Goal: Book appointment/travel/reservation

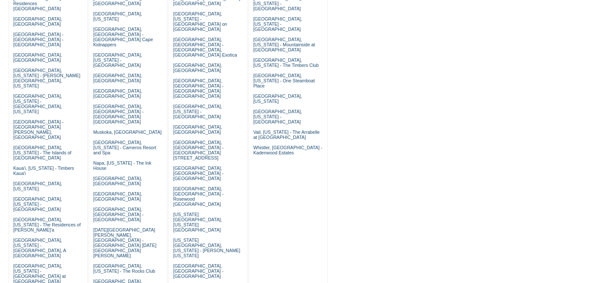
scroll to position [179, 0]
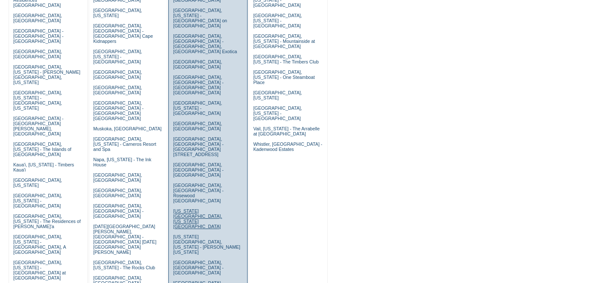
click at [203, 208] on link "New York City, New York - Park Avenue Place" at bounding box center [197, 218] width 49 height 21
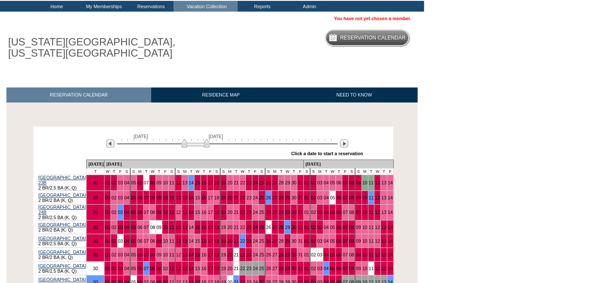
scroll to position [94, 0]
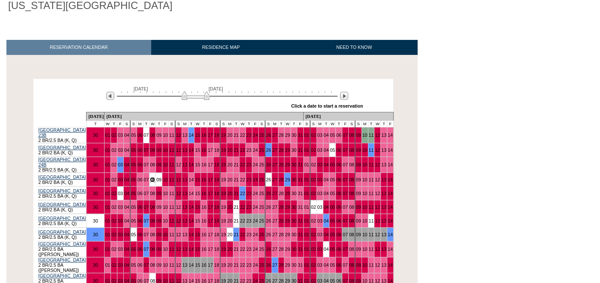
click at [155, 177] on link "08" at bounding box center [152, 179] width 5 height 5
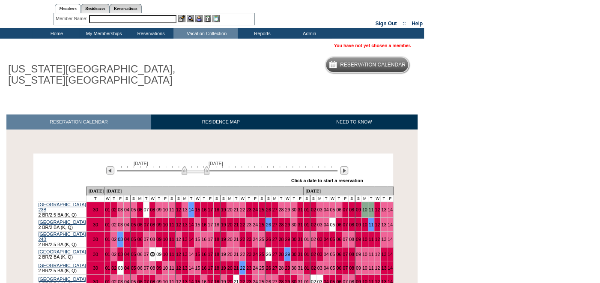
scroll to position [0, 0]
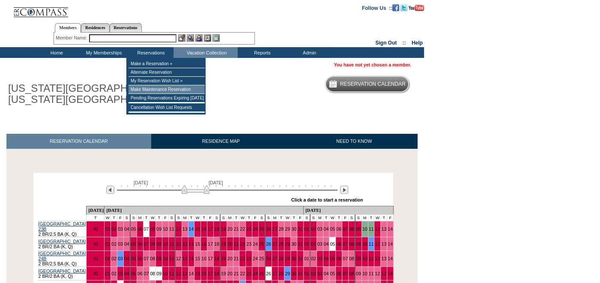
click at [149, 94] on td "Make Maintenance Reservation" at bounding box center [166, 89] width 76 height 9
